Goal: Navigation & Orientation: Go to known website

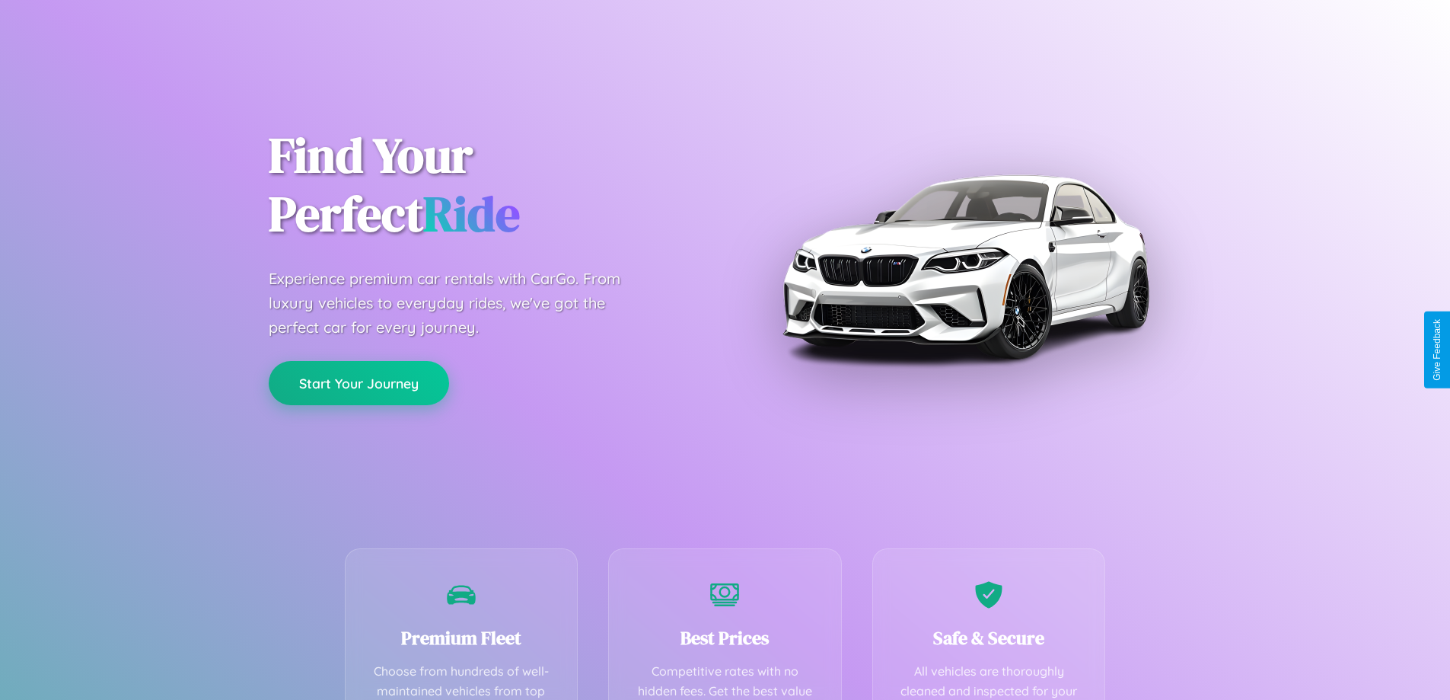
click at [359, 384] on button "Start Your Journey" at bounding box center [359, 383] width 180 height 44
click at [359, 383] on button "Start Your Journey" at bounding box center [359, 383] width 180 height 44
click at [359, 382] on button "Start Your Journey" at bounding box center [359, 383] width 180 height 44
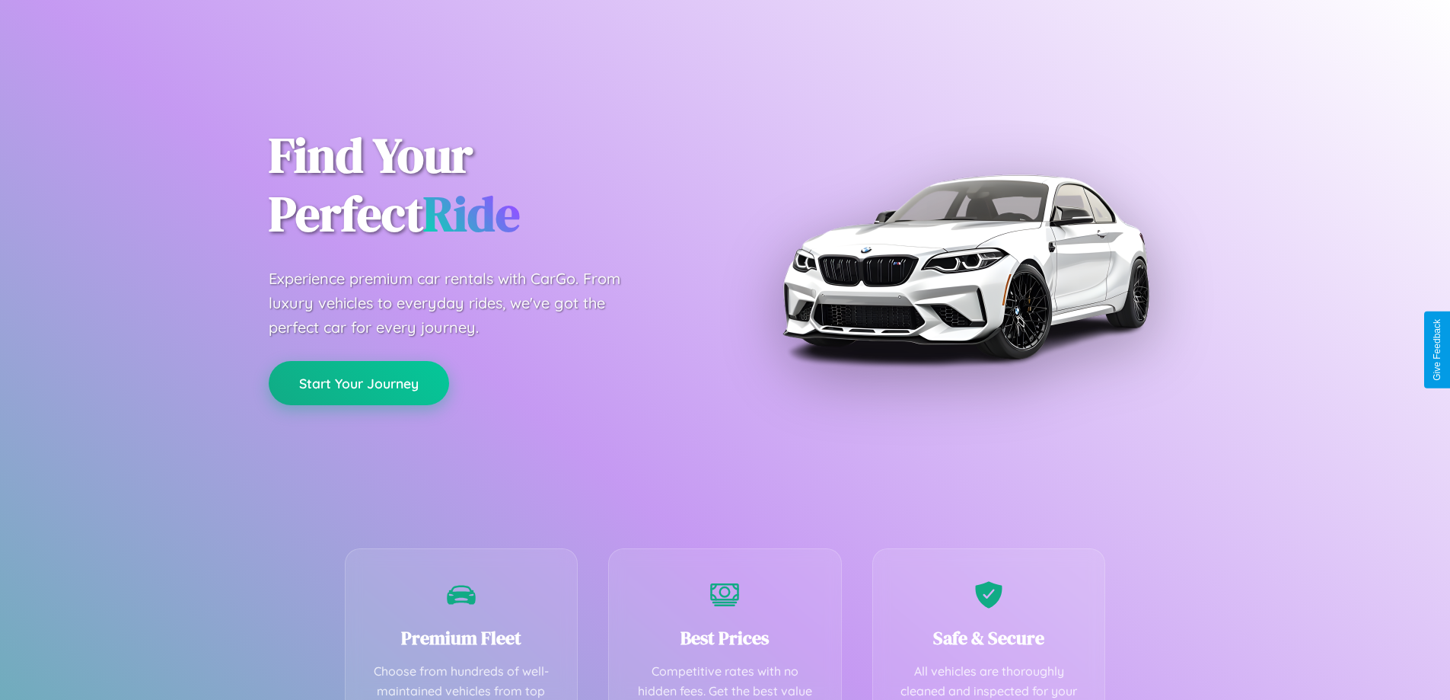
click at [359, 382] on button "Start Your Journey" at bounding box center [359, 383] width 180 height 44
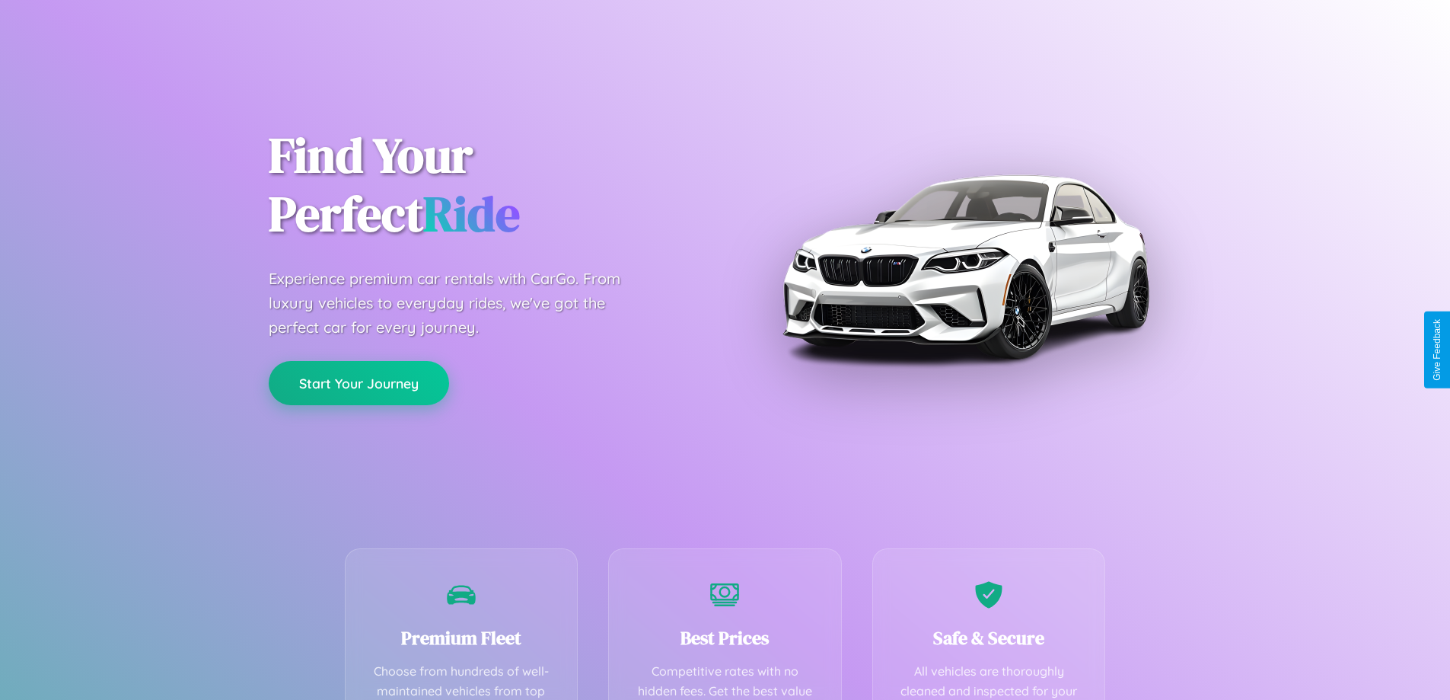
click at [359, 382] on button "Start Your Journey" at bounding box center [359, 383] width 180 height 44
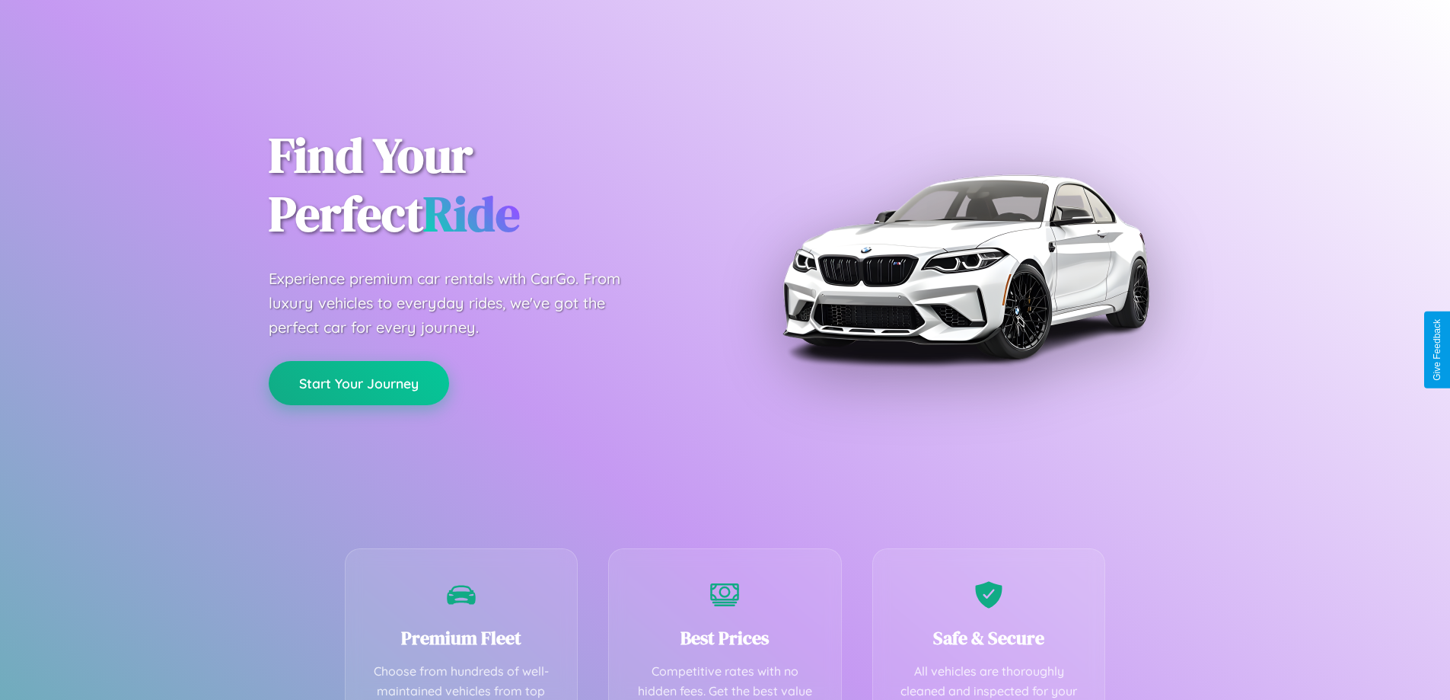
click at [359, 382] on button "Start Your Journey" at bounding box center [359, 383] width 180 height 44
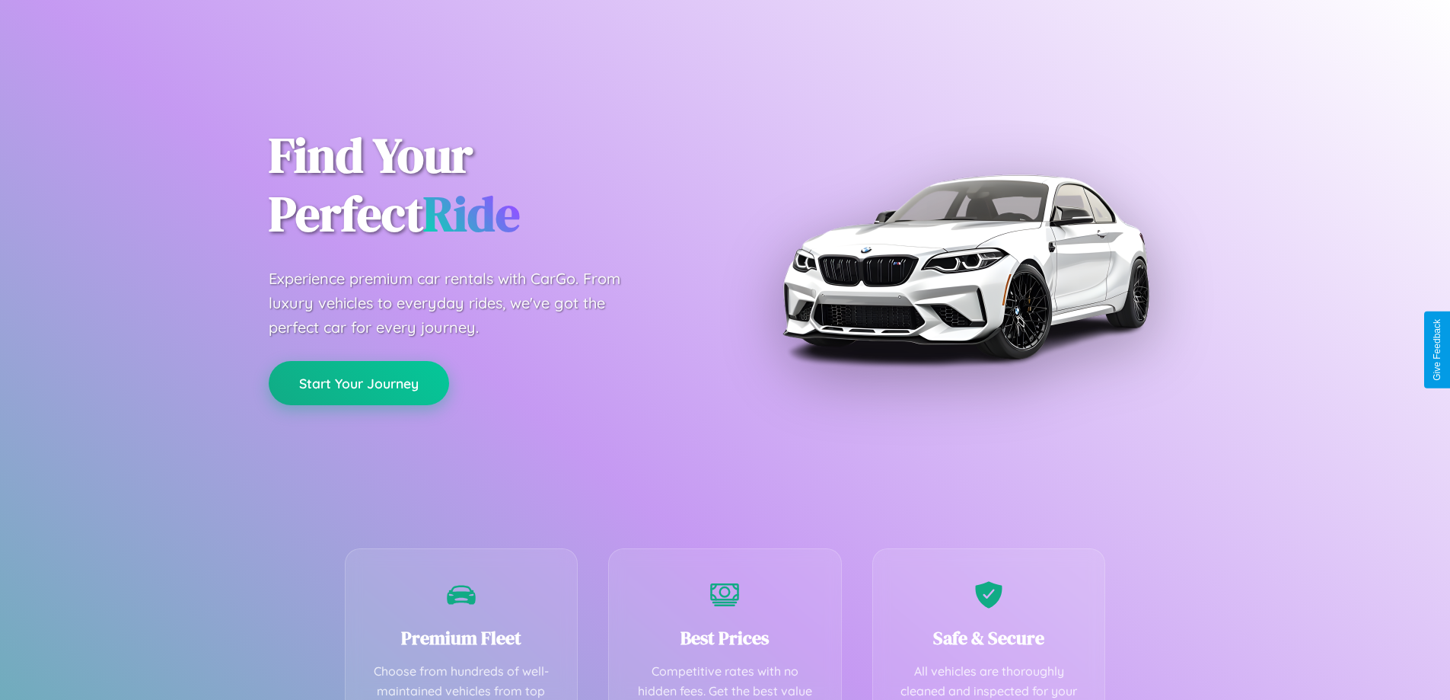
click at [359, 382] on button "Start Your Journey" at bounding box center [359, 383] width 180 height 44
